Goal: Check status: Check status

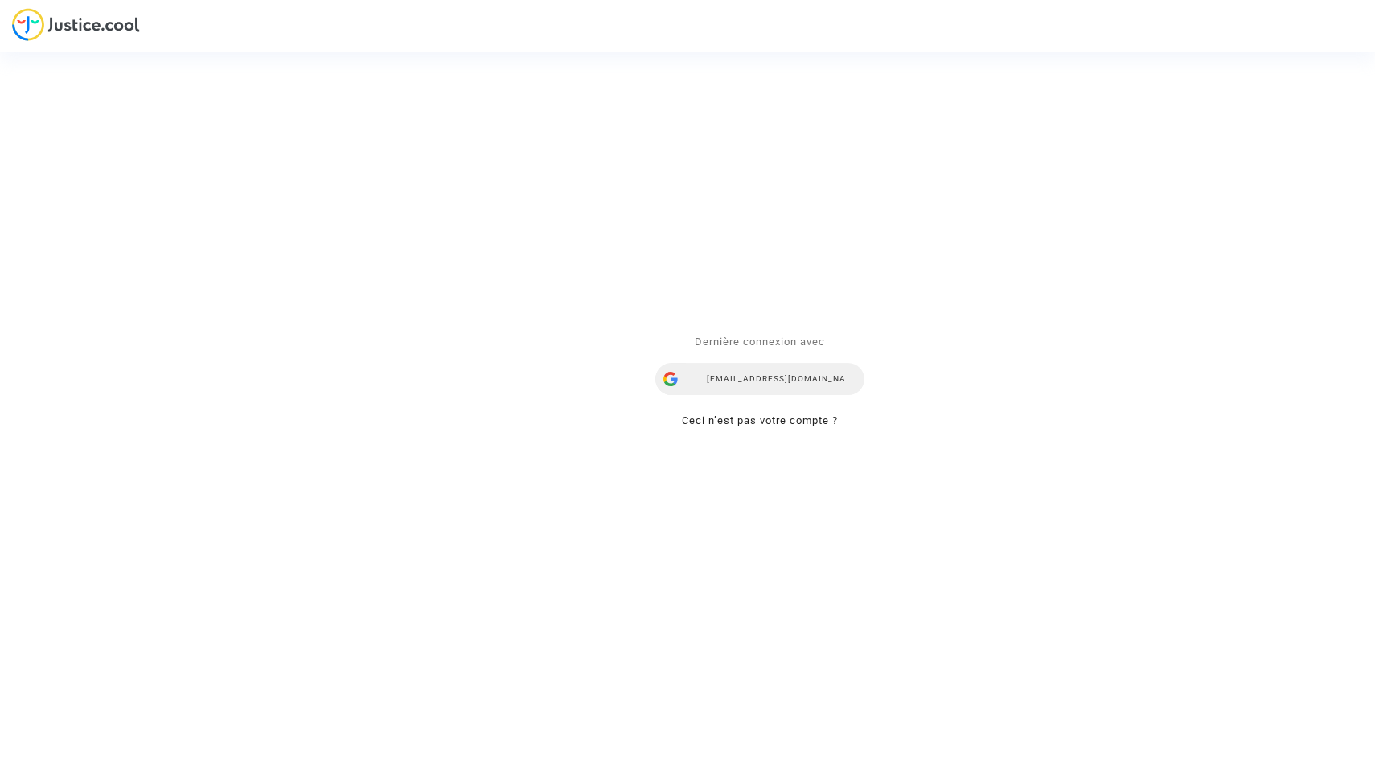
click at [783, 370] on div "alina.n@skycop.com" at bounding box center [760, 379] width 209 height 32
